Goal: Task Accomplishment & Management: Use online tool/utility

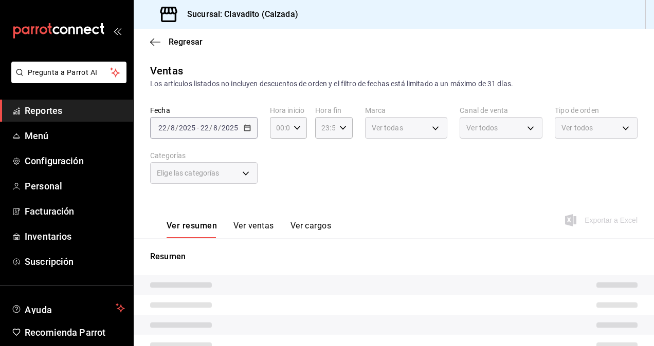
type input "7c6329b2-7c80-4d0a-92e1-359a60270725"
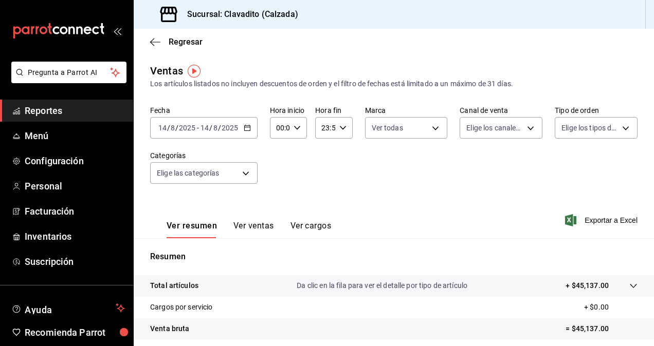
click at [246, 132] on div "2025-08-14 14 / 8 / 2025 - 2025-08-14 14 / 8 / 2025" at bounding box center [203, 128] width 107 height 22
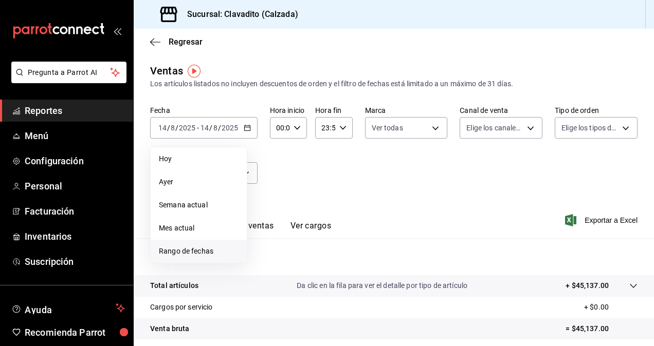
click at [182, 254] on span "Rango de fechas" at bounding box center [199, 251] width 80 height 11
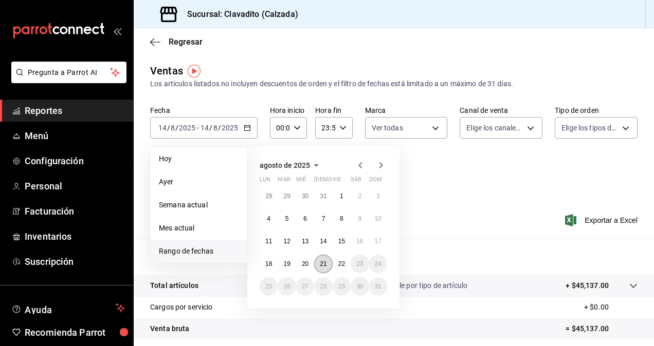
click at [322, 266] on abbr "21" at bounding box center [323, 264] width 7 height 7
click at [339, 265] on abbr "22" at bounding box center [341, 264] width 7 height 7
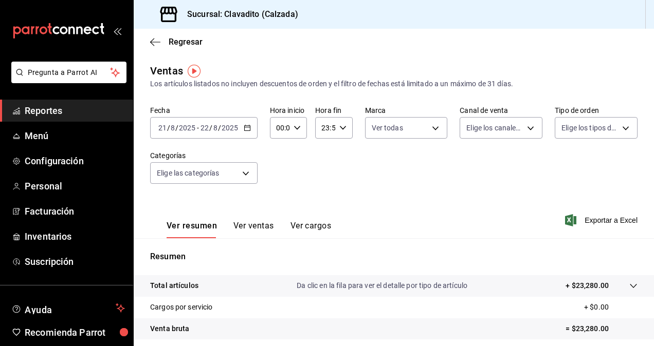
click at [262, 227] on button "Ver ventas" at bounding box center [253, 229] width 41 height 17
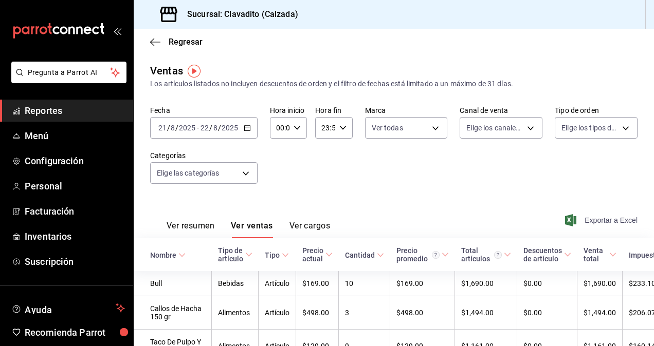
click at [610, 223] on span "Exportar a Excel" at bounding box center [602, 220] width 70 height 12
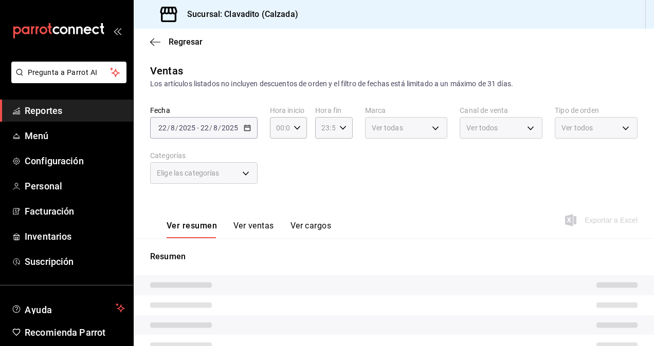
type input "7c6329b2-7c80-4d0a-92e1-359a60270725"
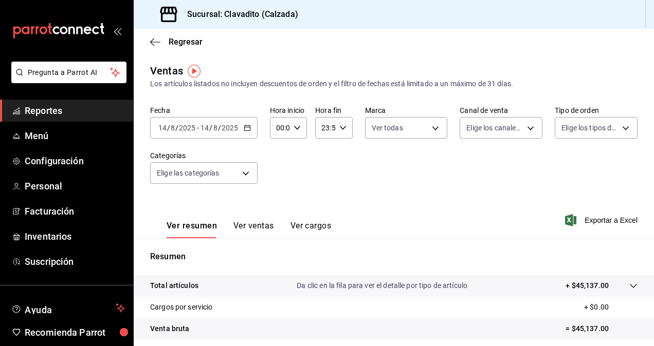
click at [324, 58] on main "Regresar Ventas Los artículos listados no incluyen descuentos de orden y el fil…" at bounding box center [394, 261] width 520 height 464
click at [247, 131] on \(Stroke\) "button" at bounding box center [247, 128] width 6 height 6
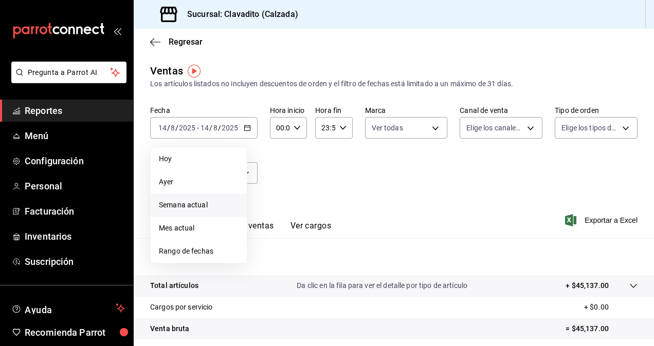
click at [182, 204] on span "Semana actual" at bounding box center [199, 205] width 80 height 11
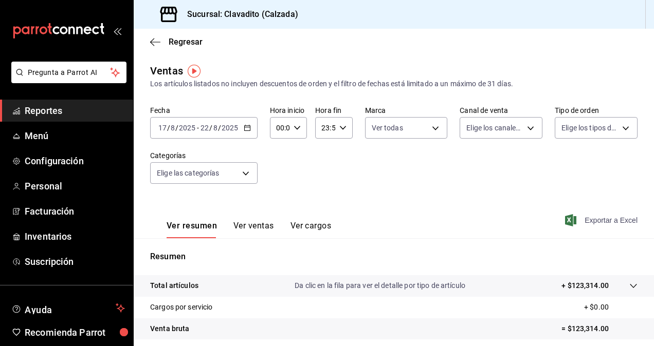
click at [595, 221] on span "Exportar a Excel" at bounding box center [602, 220] width 70 height 12
click at [251, 132] on div "[DATE] [DATE] - [DATE] [DATE]" at bounding box center [203, 128] width 107 height 22
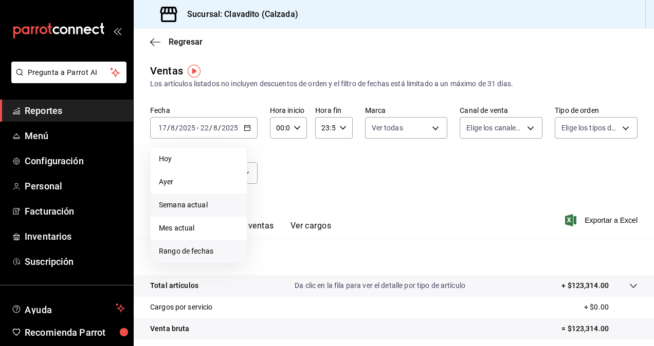
click at [167, 252] on span "Rango de fechas" at bounding box center [199, 251] width 80 height 11
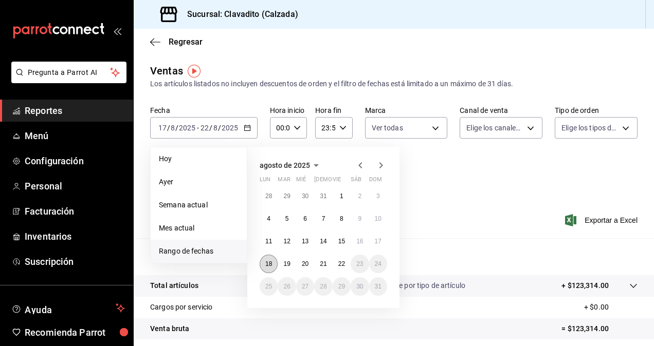
click at [268, 264] on abbr "18" at bounding box center [268, 264] width 7 height 7
click at [343, 265] on abbr "22" at bounding box center [341, 264] width 7 height 7
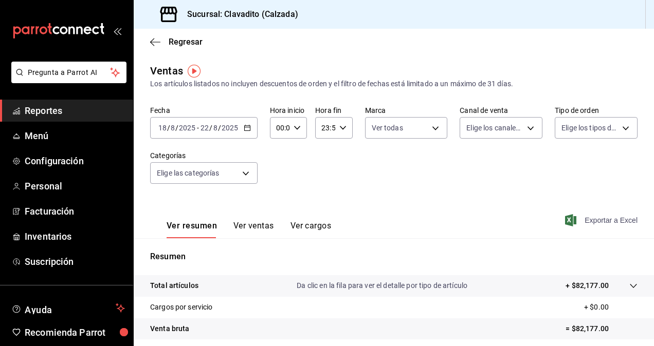
click at [601, 220] on span "Exportar a Excel" at bounding box center [602, 220] width 70 height 12
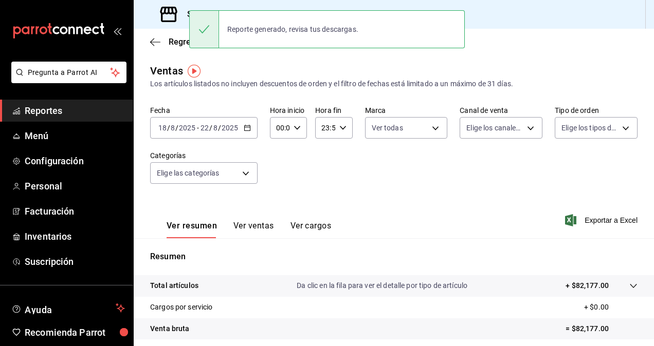
click at [351, 198] on div "Ver resumen Ver ventas Ver cargos Exportar a Excel" at bounding box center [394, 217] width 520 height 42
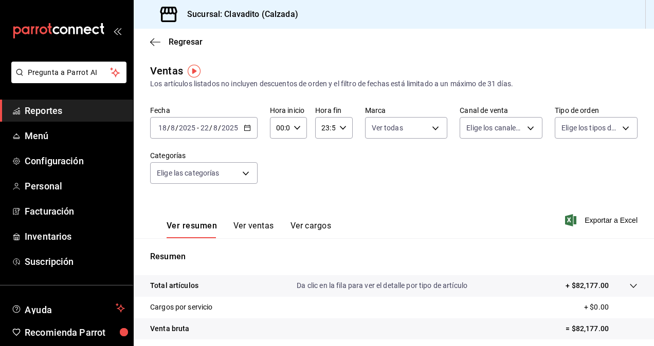
click at [242, 130] on div "[DATE] [DATE] - [DATE] [DATE]" at bounding box center [203, 128] width 107 height 22
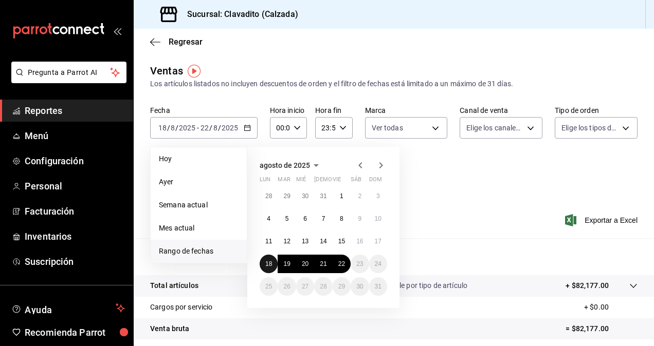
click at [272, 260] on button "18" at bounding box center [269, 264] width 18 height 19
click at [270, 261] on abbr "18" at bounding box center [268, 264] width 7 height 7
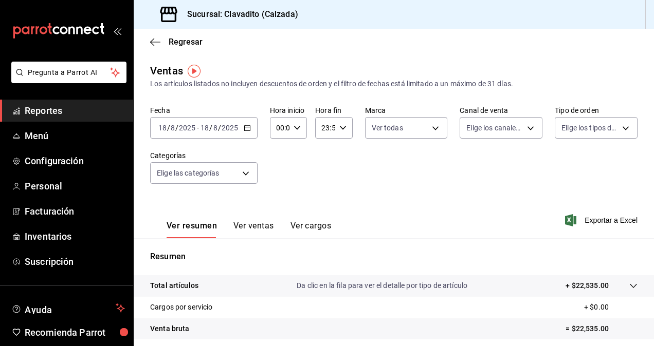
click at [262, 216] on div "Ver resumen Ver ventas Ver cargos" at bounding box center [240, 224] width 181 height 30
click at [257, 222] on button "Ver ventas" at bounding box center [253, 229] width 41 height 17
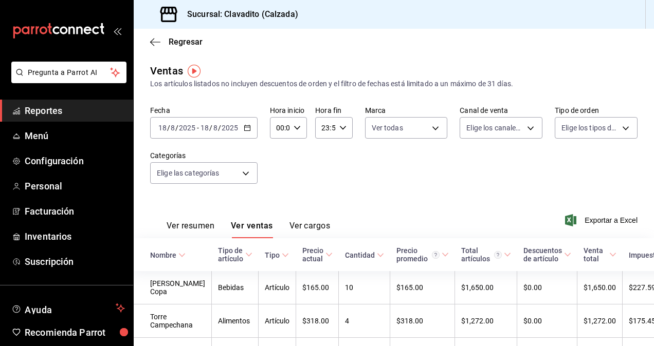
click at [245, 257] on icon at bounding box center [248, 254] width 7 height 7
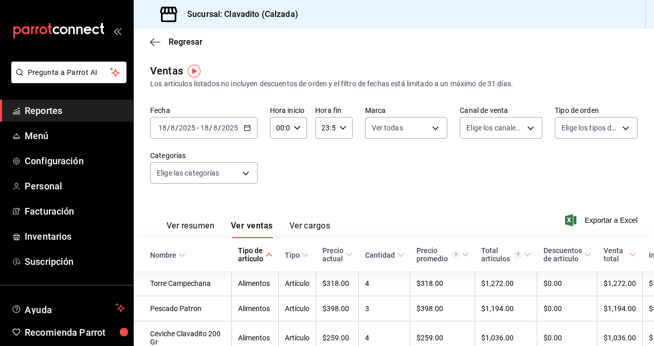
click at [265, 257] on \(Stroke\) at bounding box center [268, 255] width 6 height 4
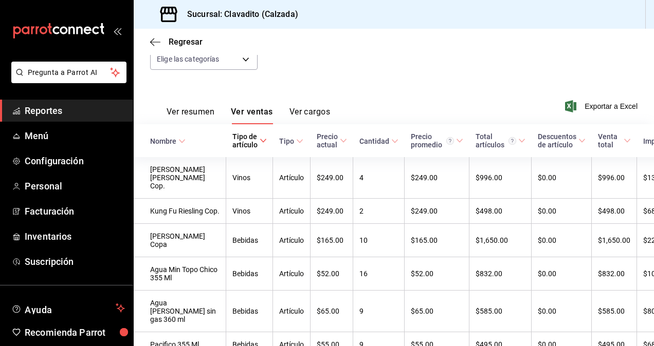
scroll to position [113, 0]
